Goal: Information Seeking & Learning: Learn about a topic

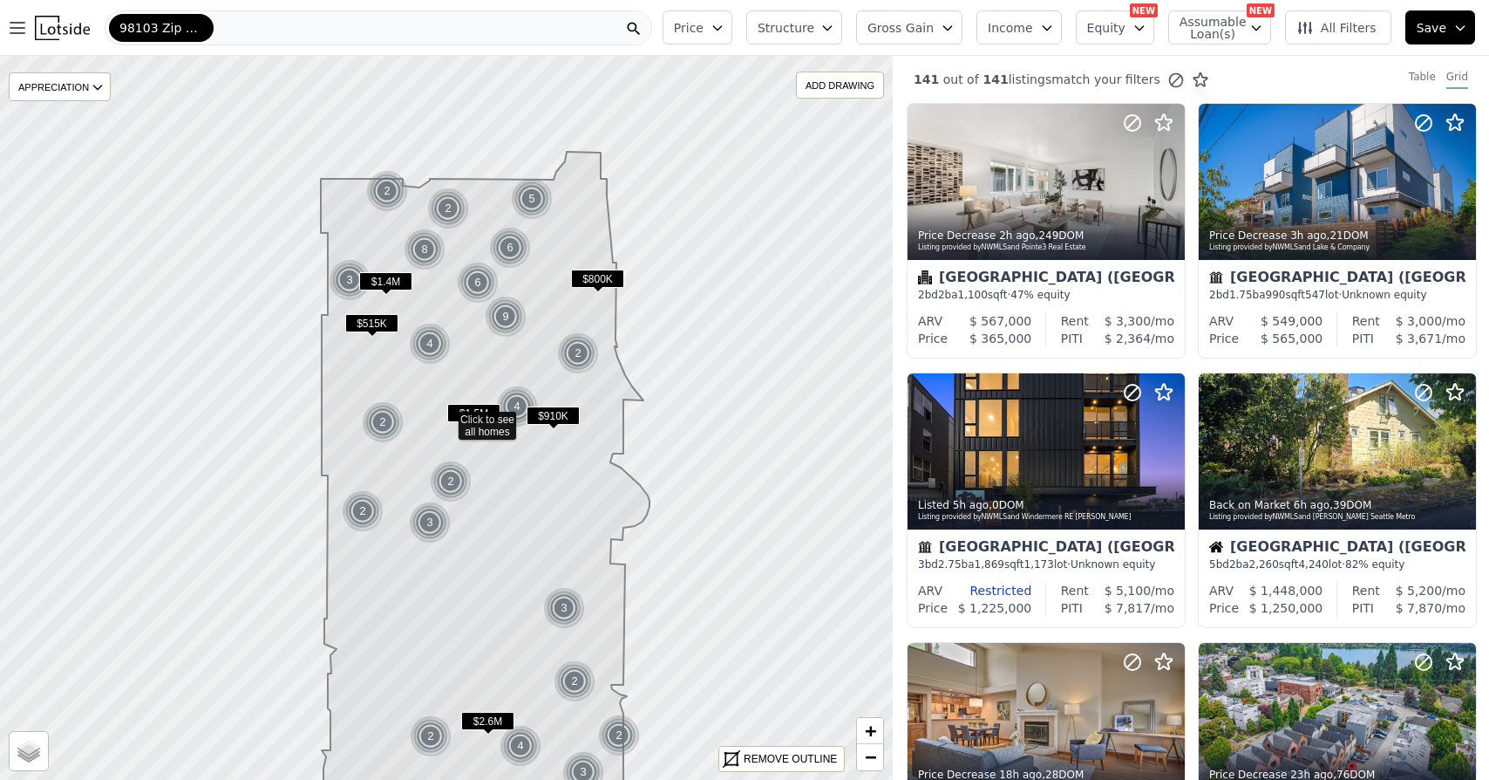
click at [446, 209] on div "2" at bounding box center [448, 208] width 42 height 42
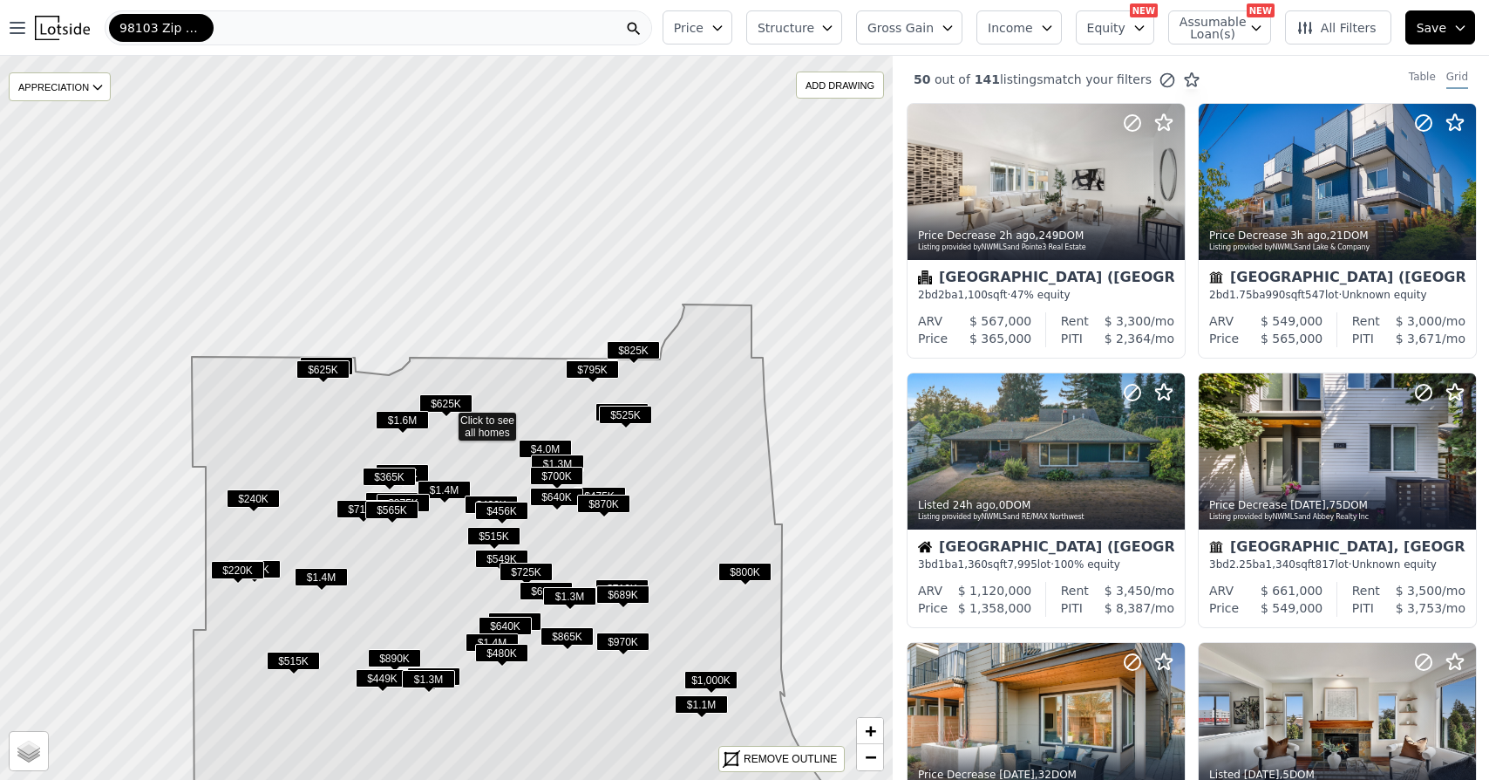
click at [324, 371] on span "$625K" at bounding box center [322, 369] width 53 height 18
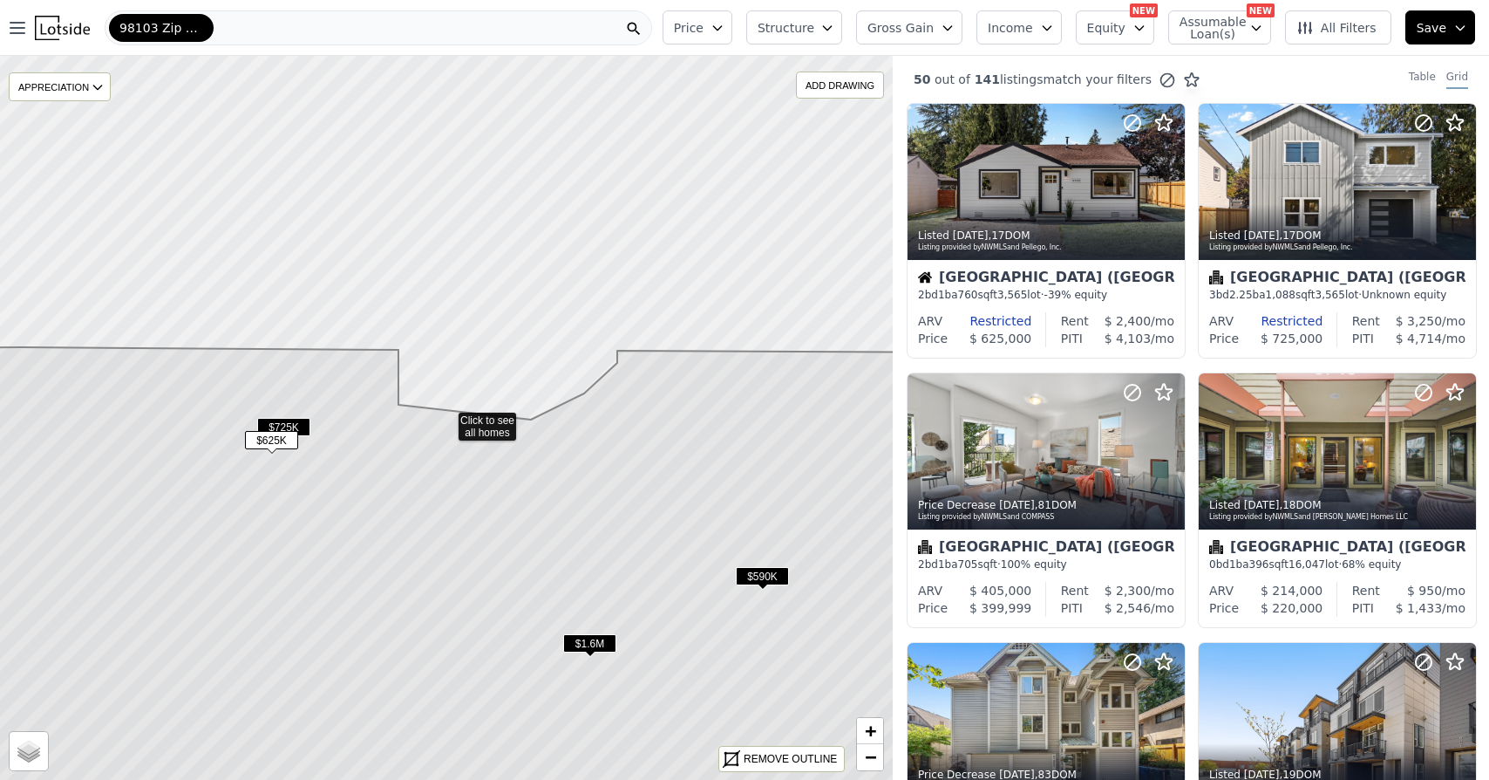
click at [303, 425] on span "$725K" at bounding box center [283, 427] width 53 height 18
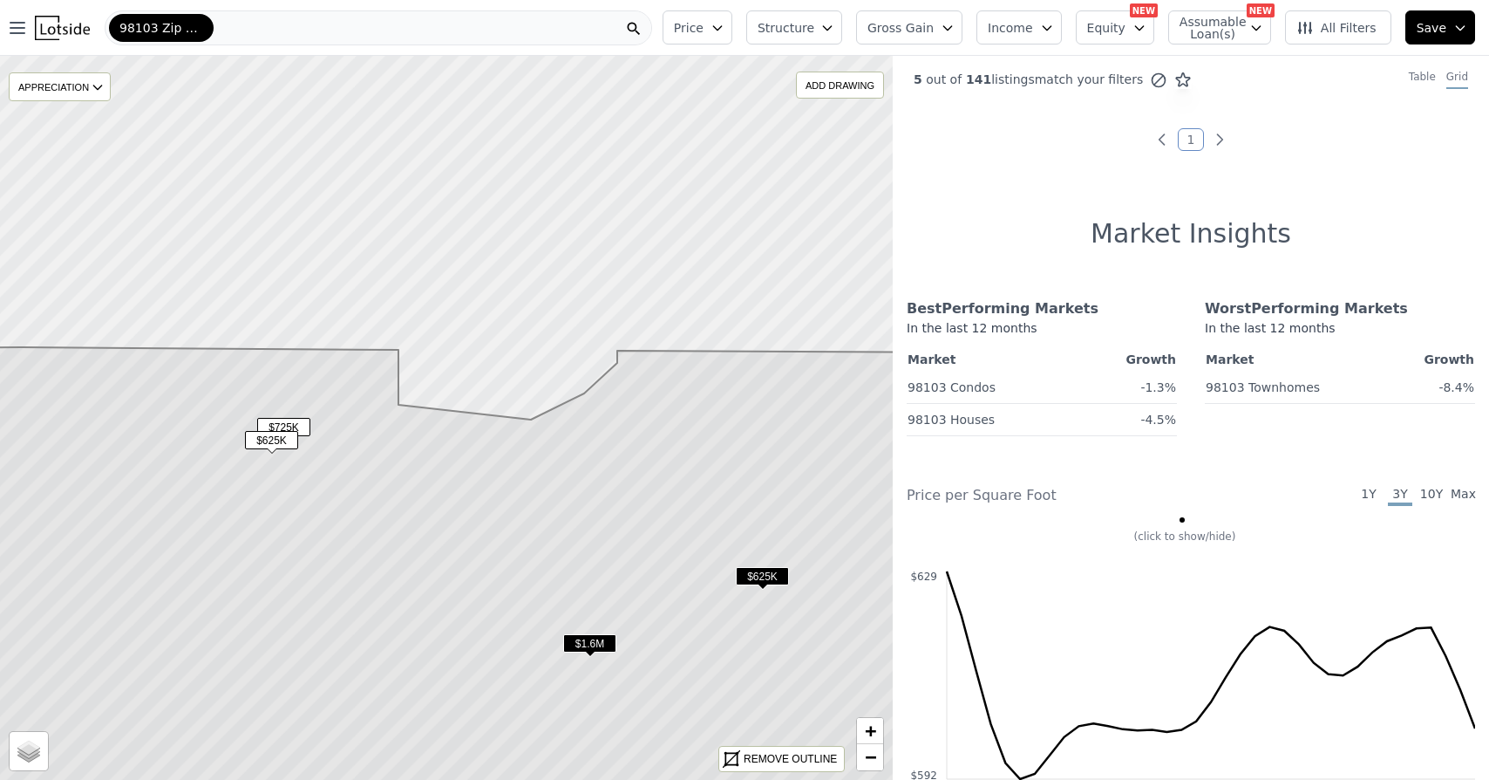
click at [289, 424] on span "$725K" at bounding box center [283, 427] width 53 height 18
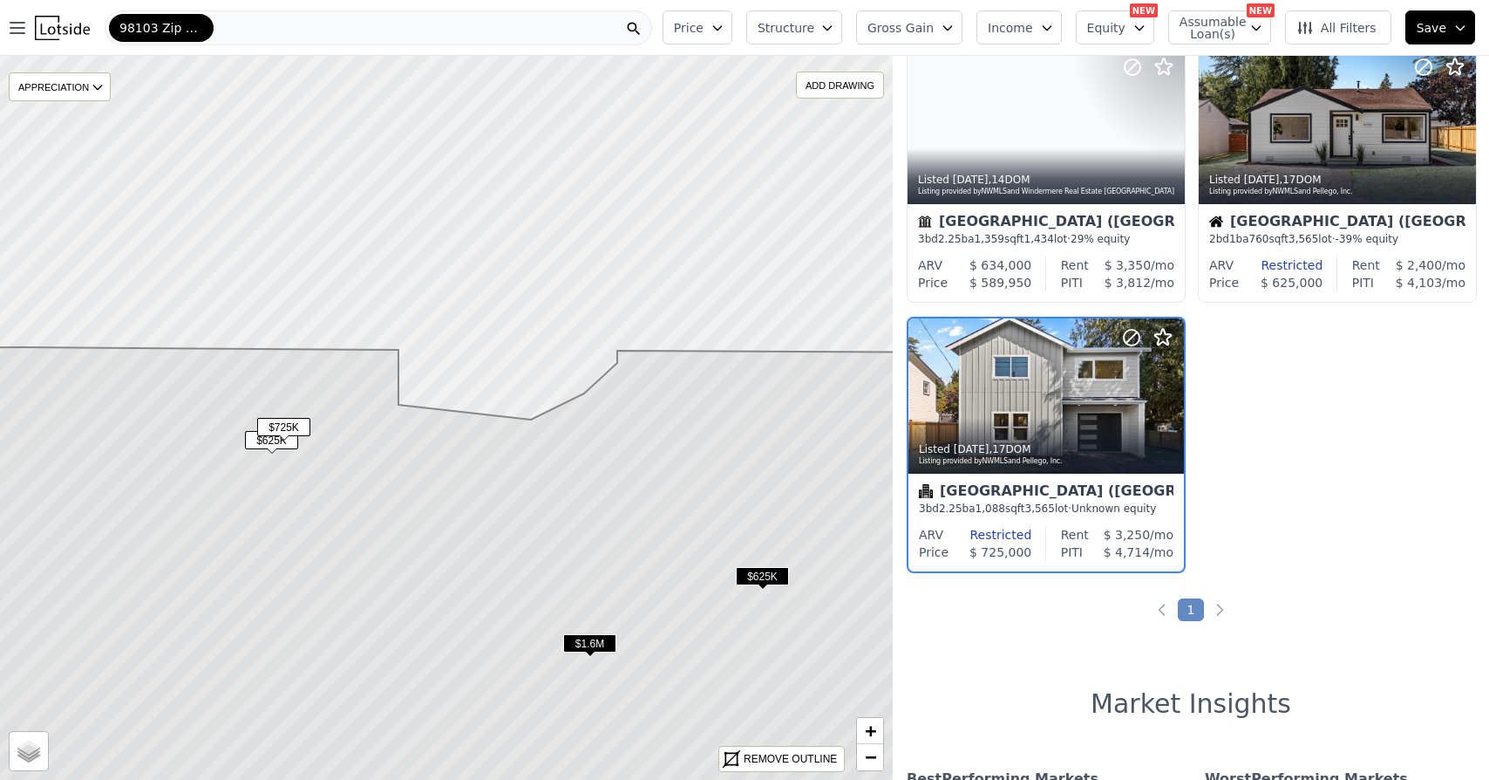
scroll to position [327, 0]
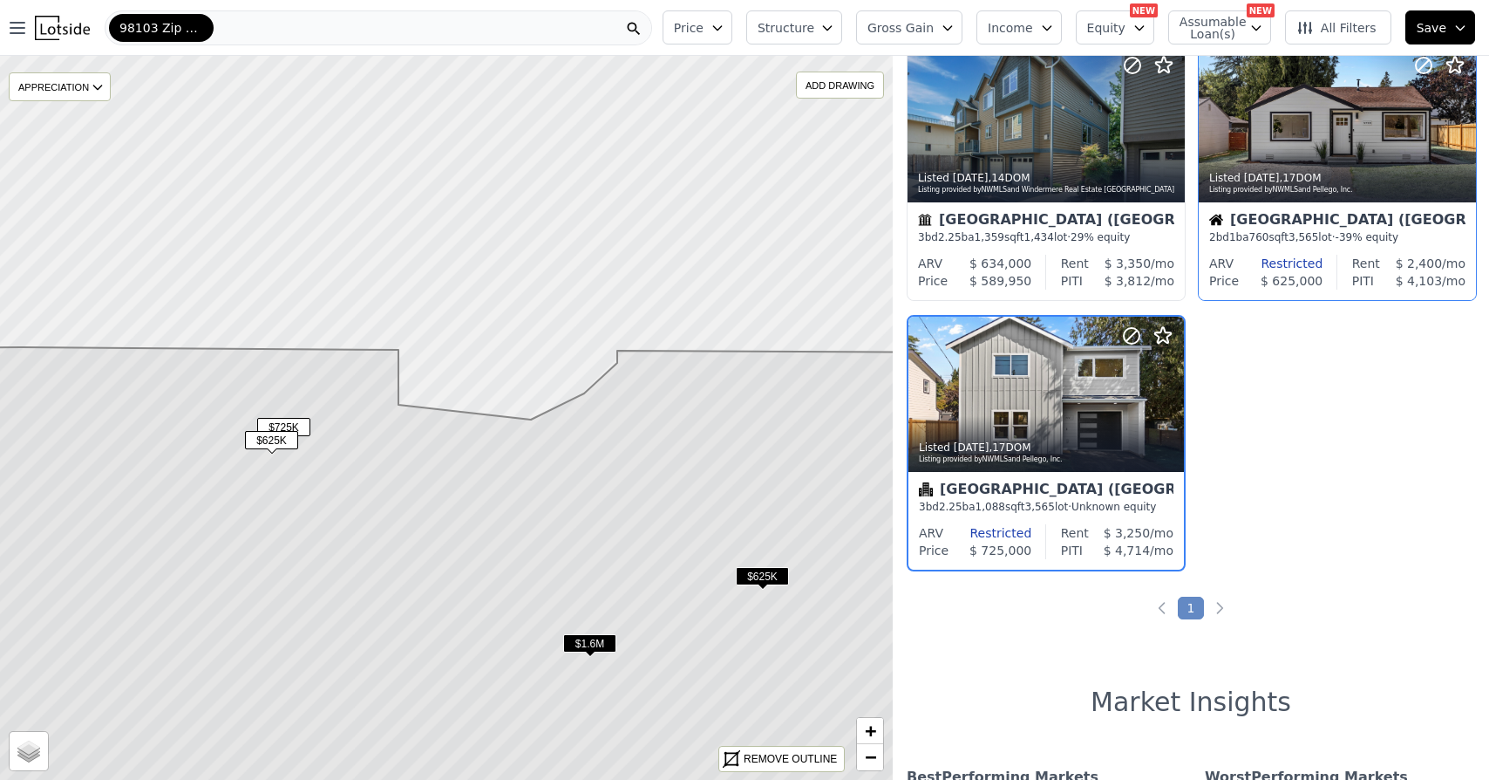
click at [1320, 220] on div "Seattle (Greenwood)" at bounding box center [1337, 221] width 256 height 17
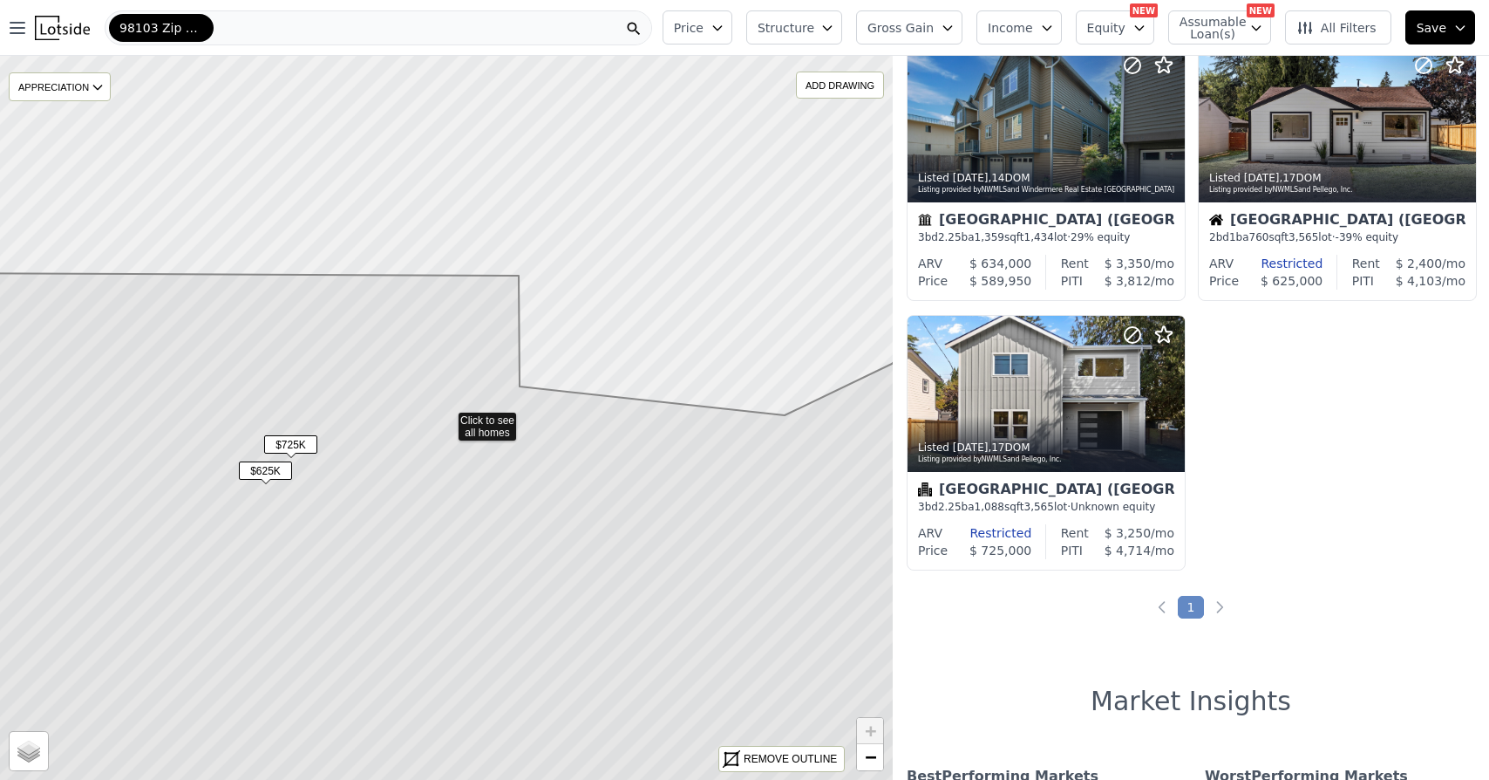
click at [270, 470] on span "$625K" at bounding box center [265, 470] width 53 height 18
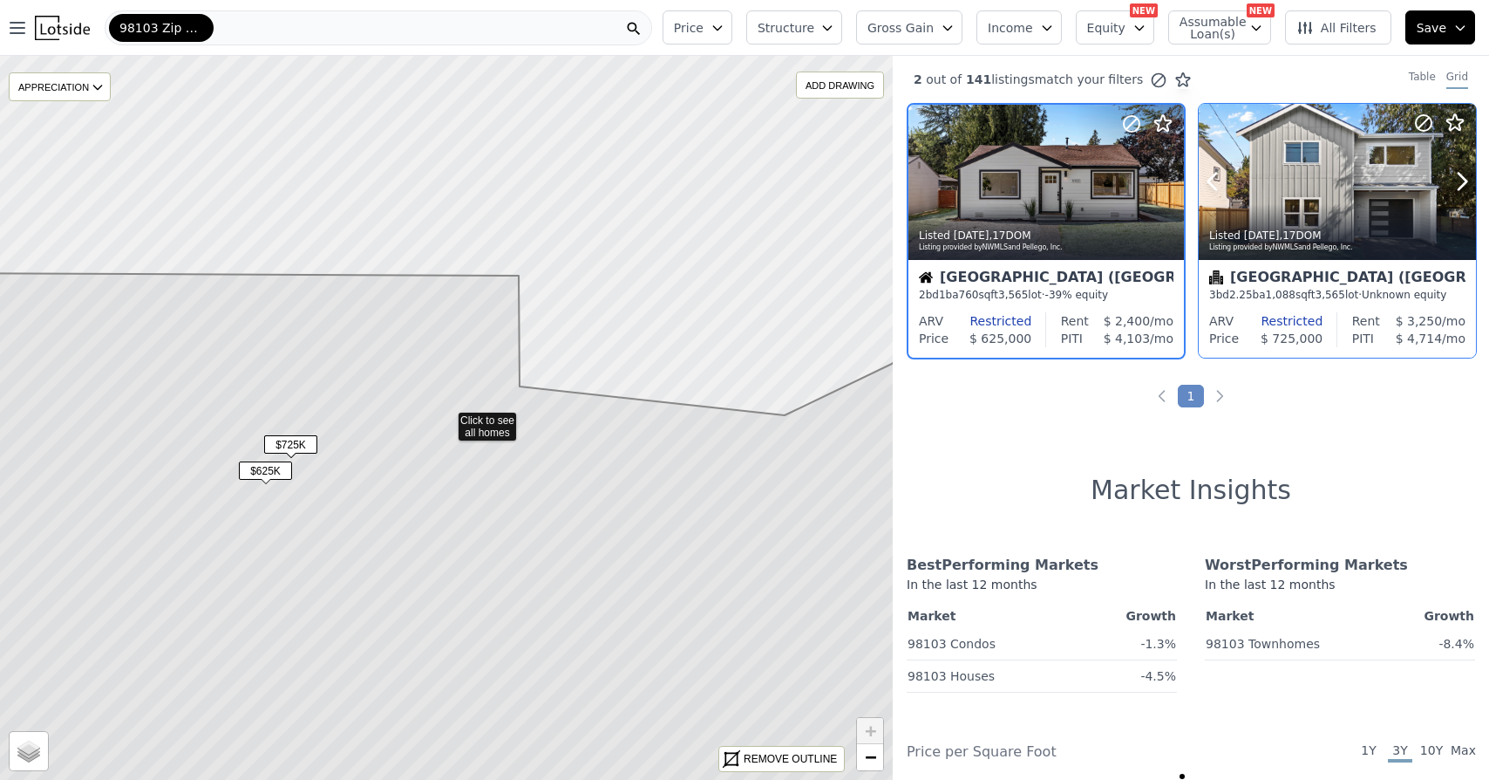
click at [1305, 232] on div "Listed 3w ago , 17 DOM" at bounding box center [1338, 235] width 258 height 14
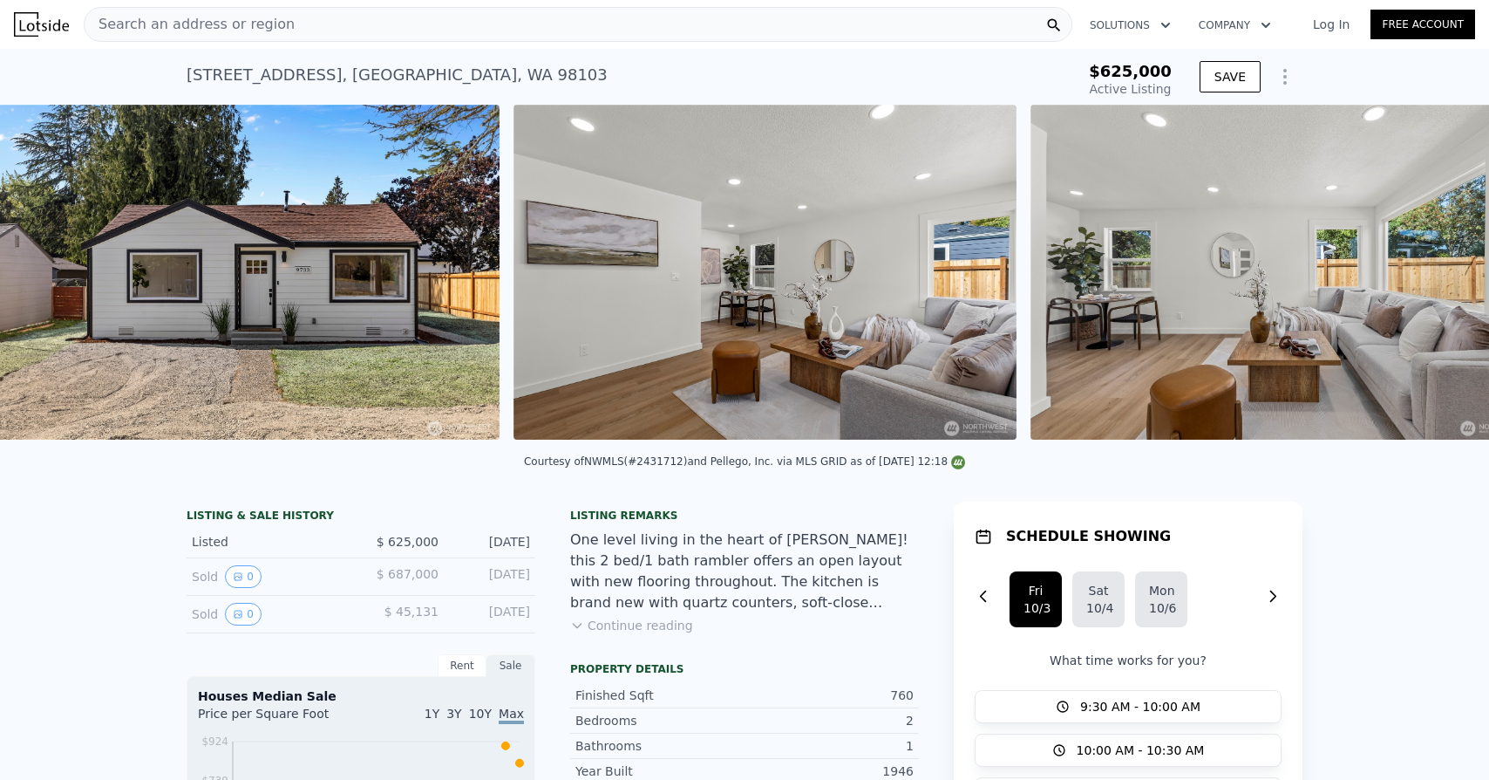
scroll to position [0, 800]
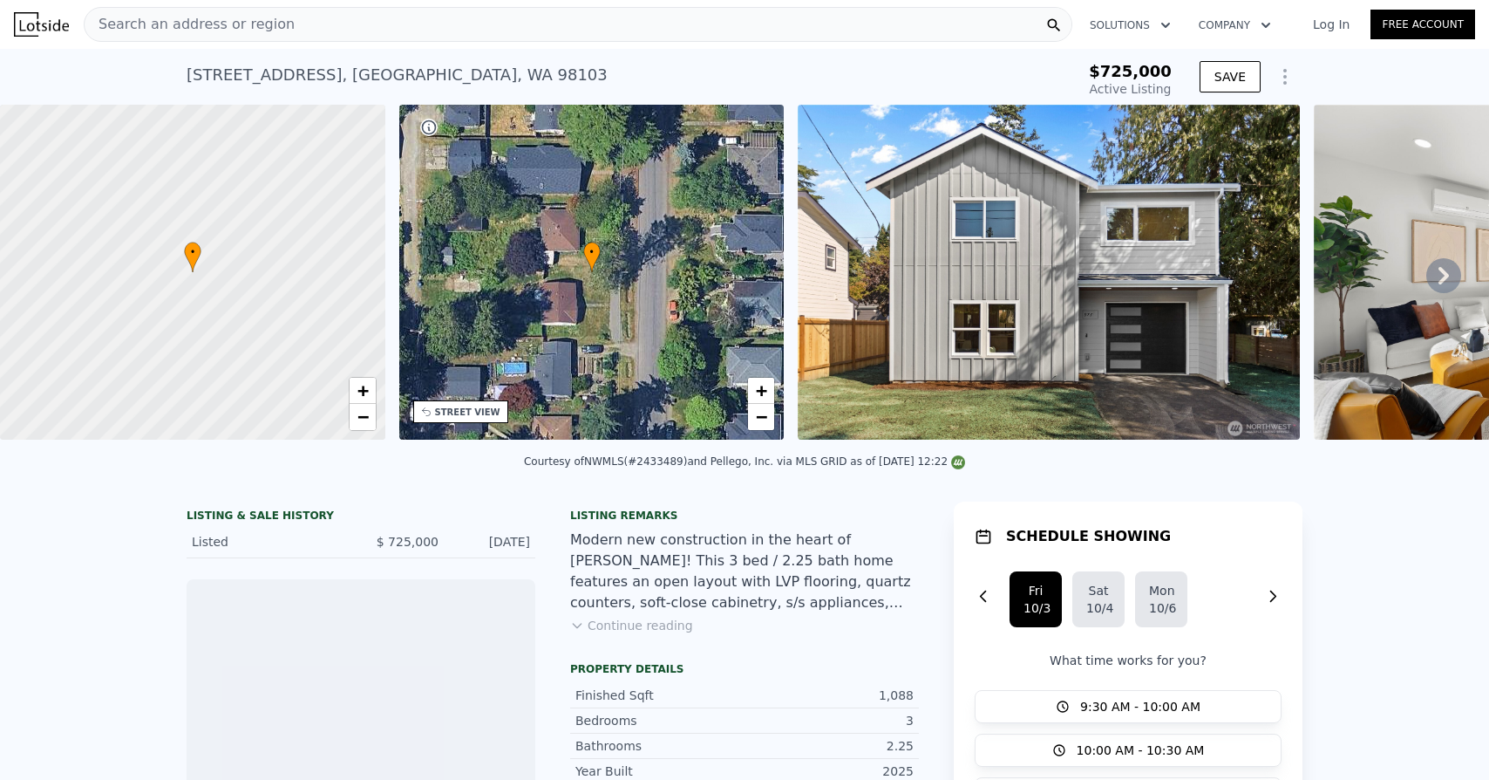
scroll to position [292, 0]
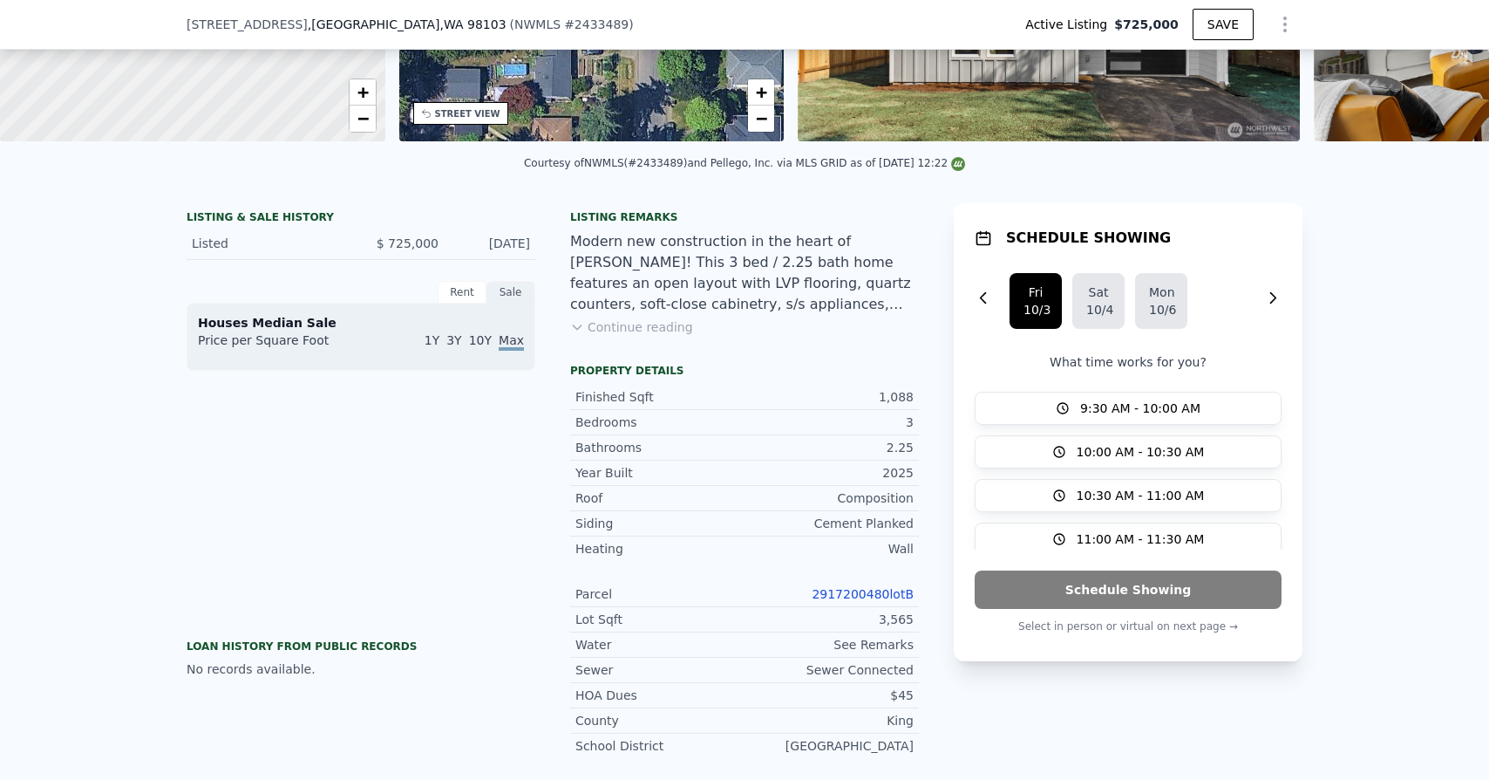
type input "-$ 764,396"
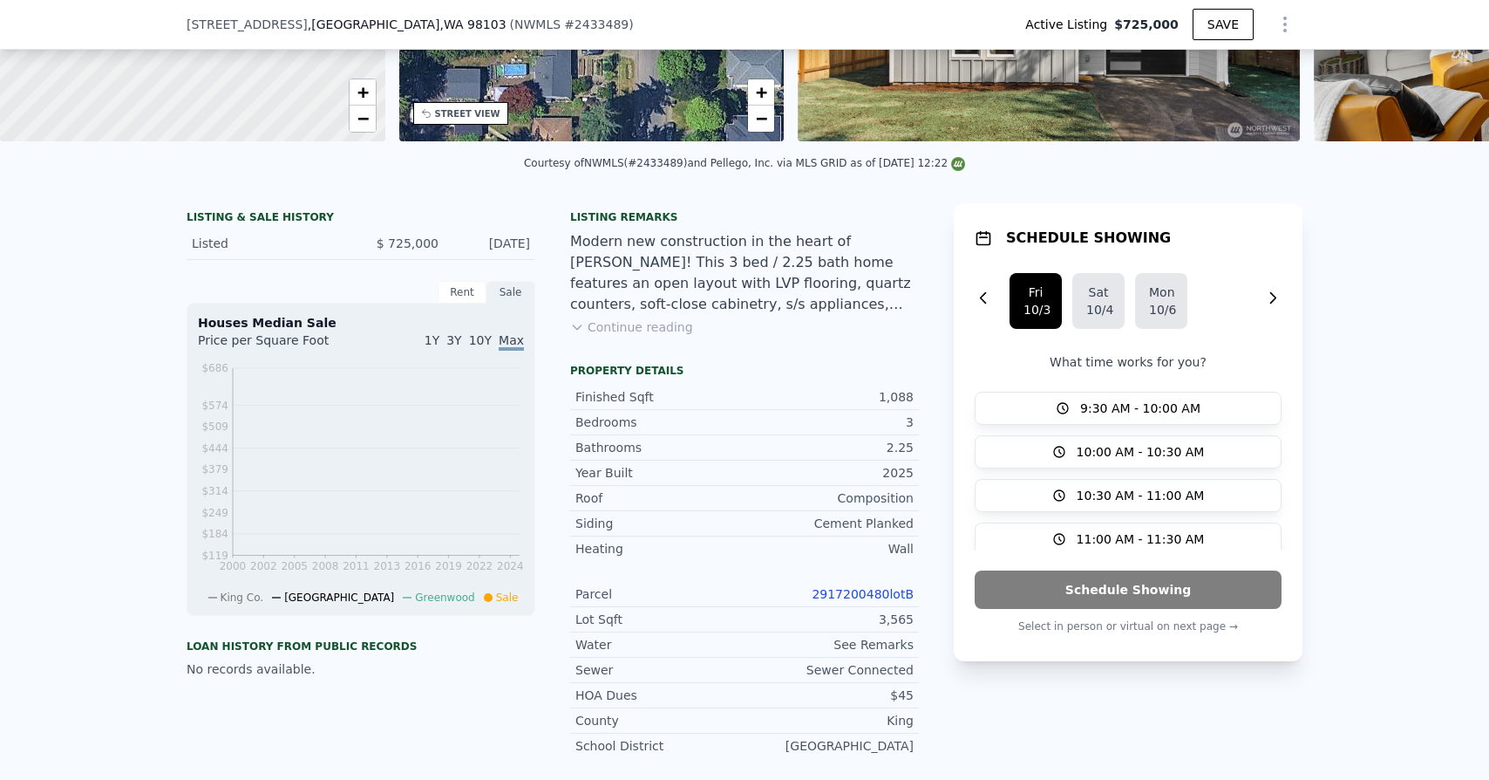
click at [607, 322] on button "Continue reading" at bounding box center [631, 326] width 123 height 17
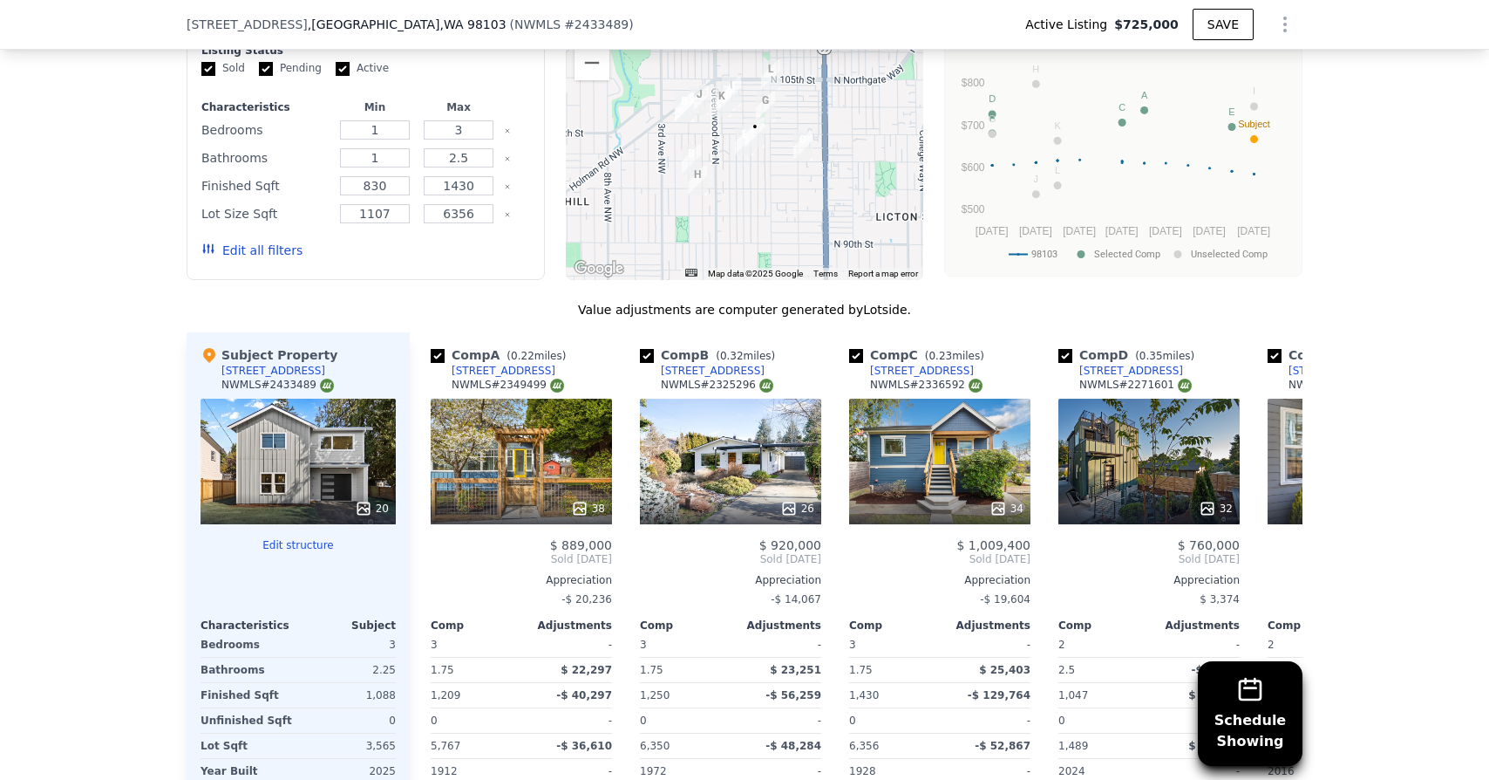
scroll to position [1499, 0]
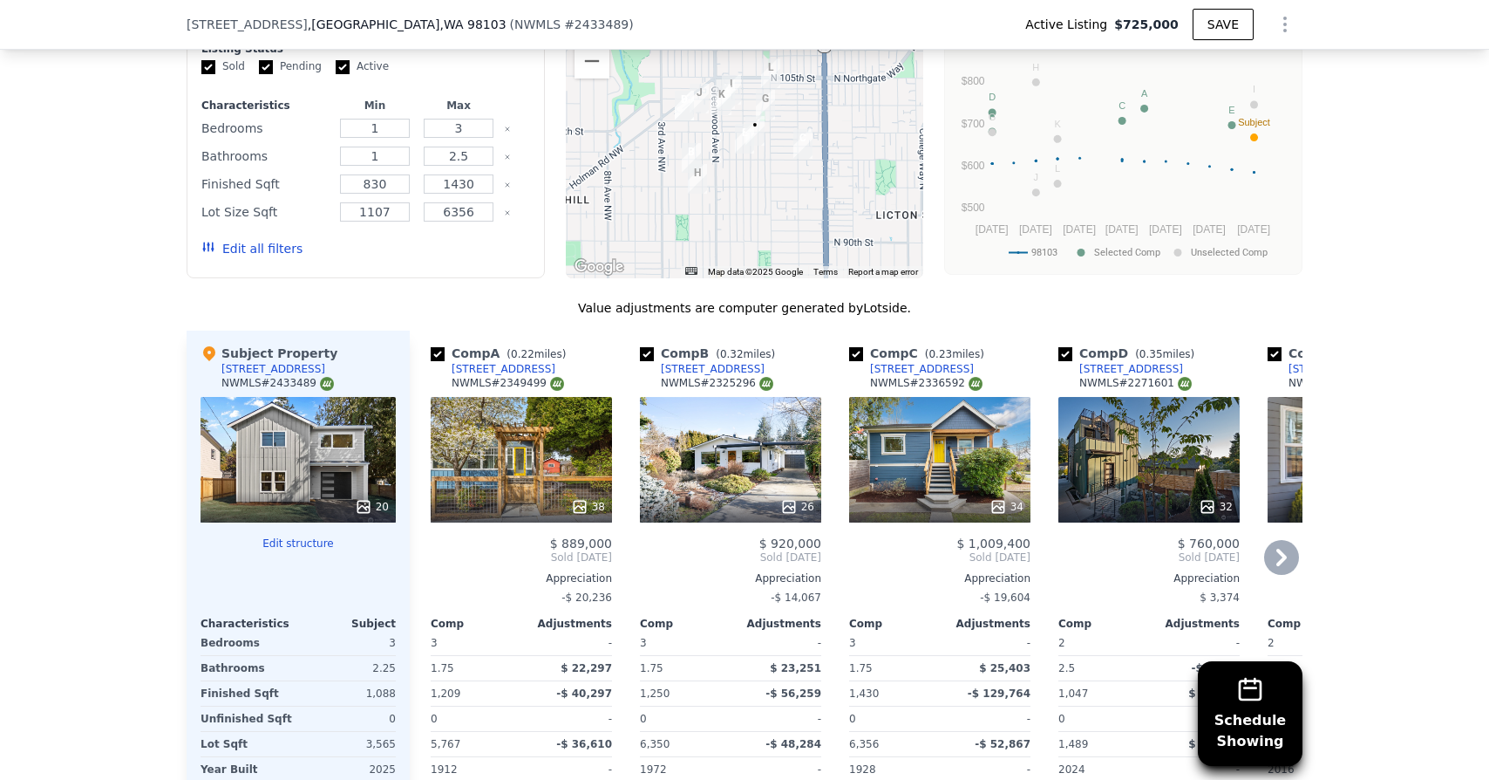
click at [1149, 397] on div "32" at bounding box center [1149, 460] width 181 height 126
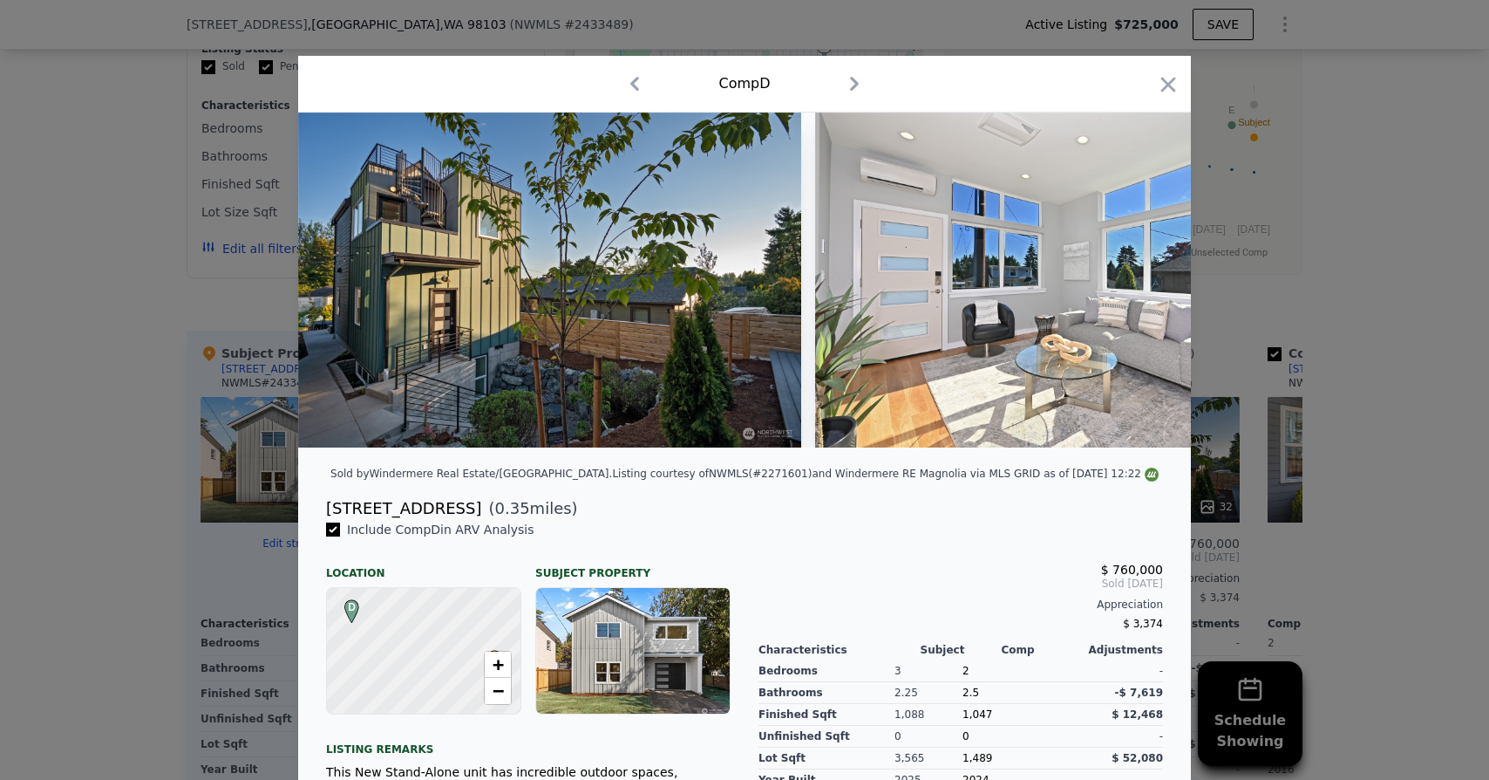
click at [1268, 294] on div at bounding box center [744, 390] width 1489 height 780
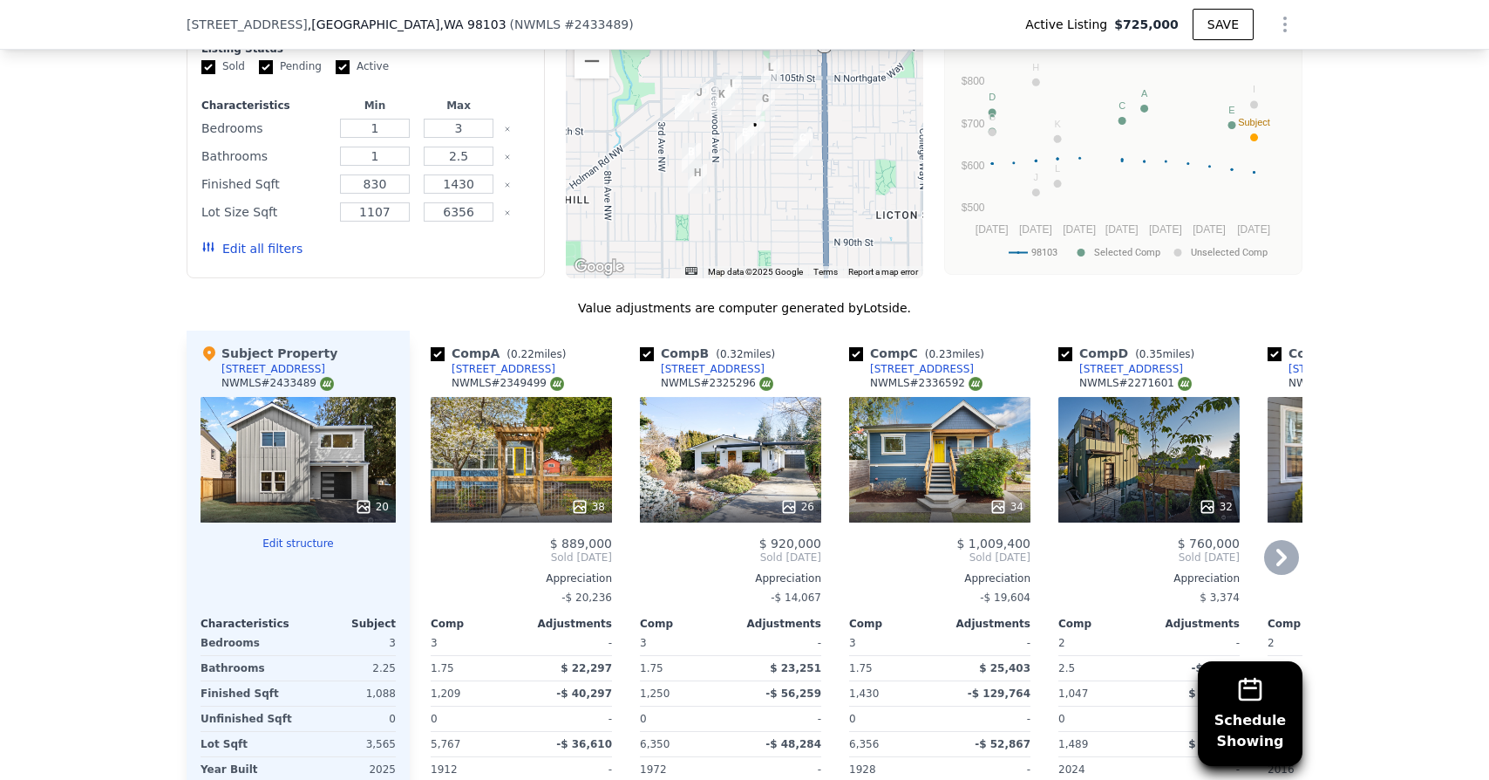
click at [1277, 548] on icon at bounding box center [1282, 556] width 10 height 17
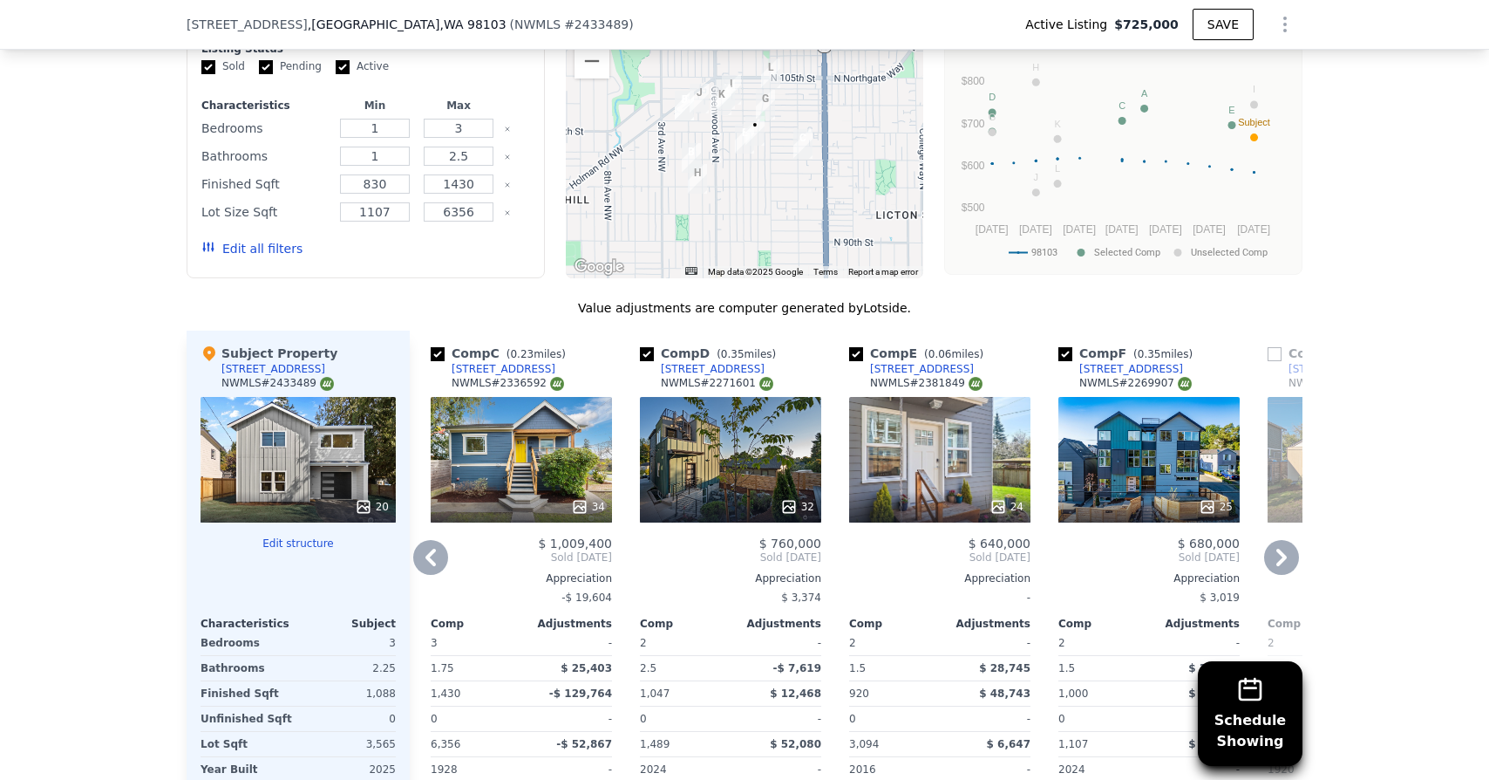
click at [1279, 540] on icon at bounding box center [1281, 557] width 35 height 35
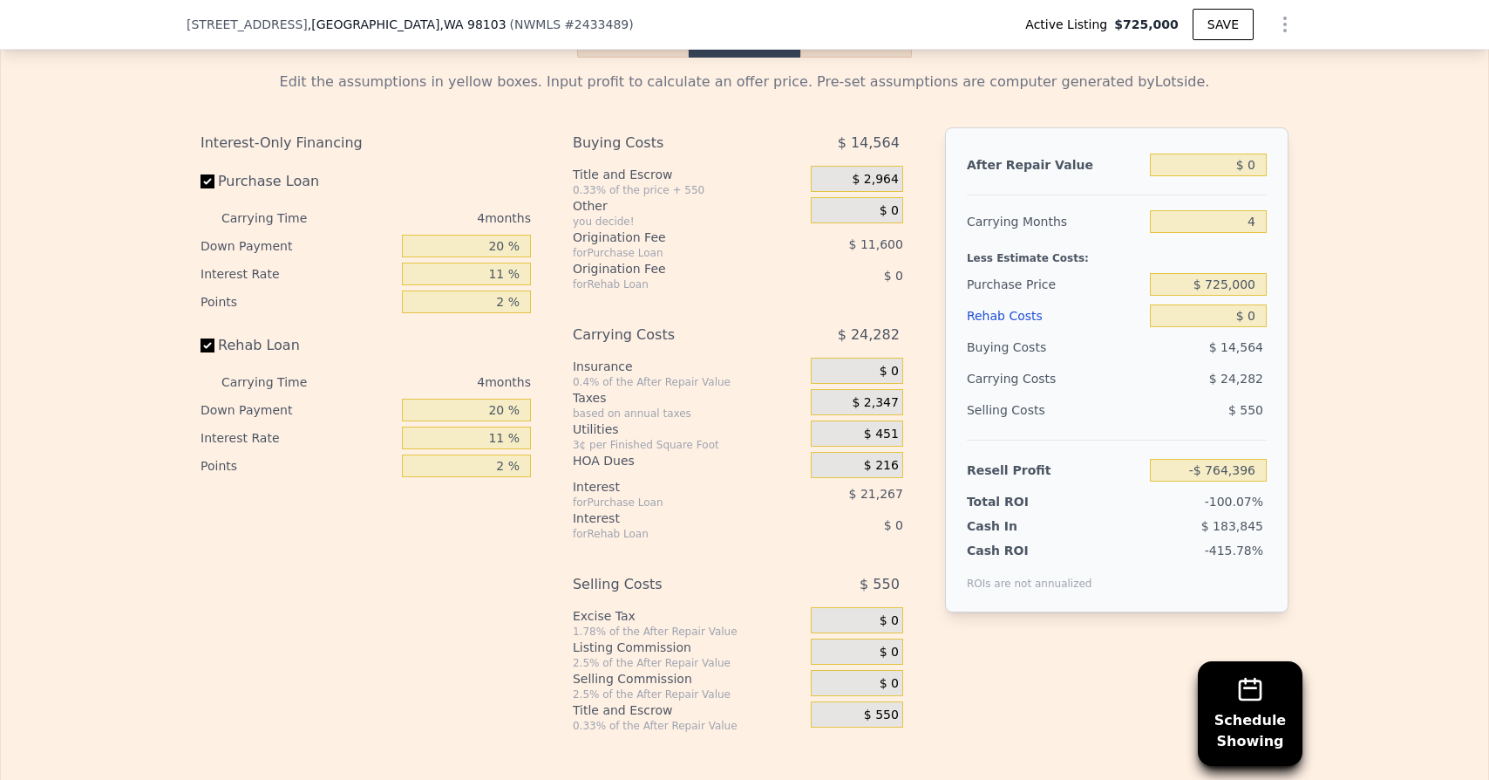
scroll to position [2544, 0]
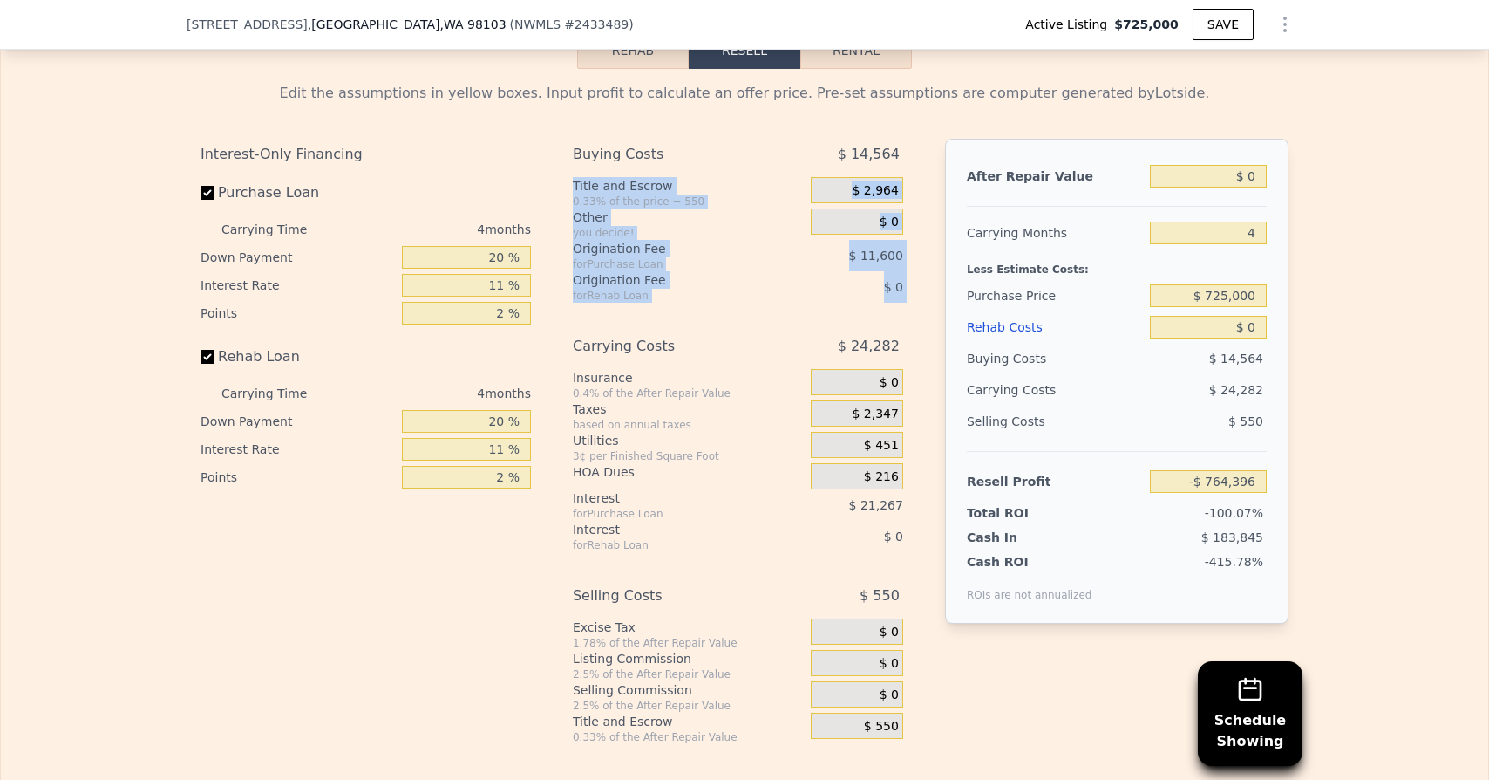
drag, startPoint x: 572, startPoint y: 140, endPoint x: 647, endPoint y: 278, distance: 156.9
click at [647, 278] on div "Buying Costs $ 14,564 Title and Escrow 0.33% of the price + 550 $ 2,964 Other y…" at bounding box center [738, 441] width 330 height 605
click at [667, 271] on div "Origination Fee" at bounding box center [670, 279] width 194 height 17
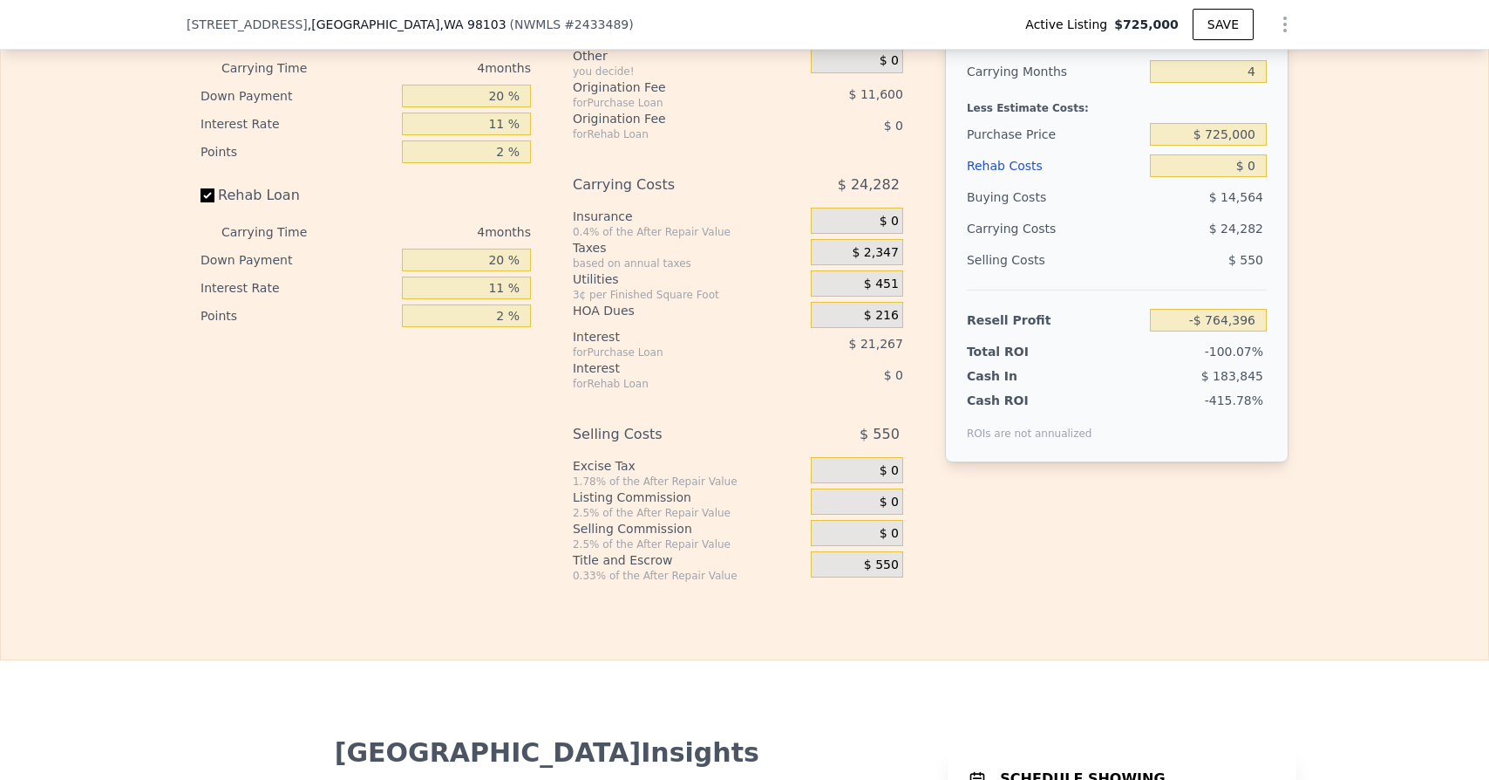
scroll to position [2707, 0]
